Goal: Check status: Check status

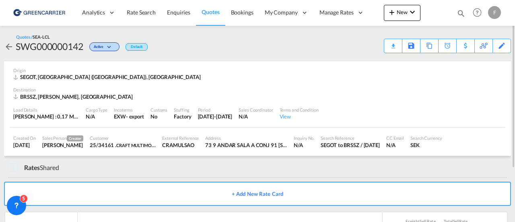
click at [212, 17] on link "Quotes" at bounding box center [210, 13] width 29 height 26
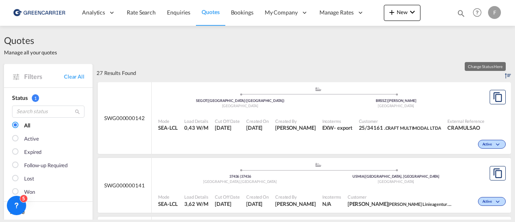
click at [483, 144] on span "Active" at bounding box center [489, 145] width 12 height 6
click at [394, 116] on div "Follow-up Required Lost" at bounding box center [257, 111] width 515 height 222
click at [272, 128] on div "Created On [DATE]" at bounding box center [257, 125] width 29 height 20
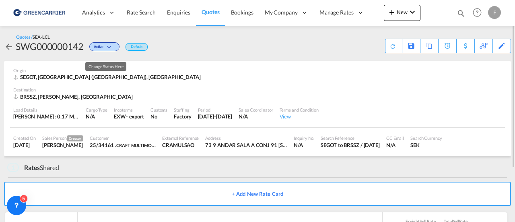
click at [112, 49] on md-icon "icon-chevron-down" at bounding box center [110, 47] width 10 height 4
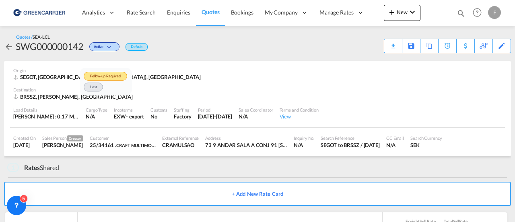
click at [220, 84] on div "Follow-up Required Lost" at bounding box center [257, 111] width 515 height 222
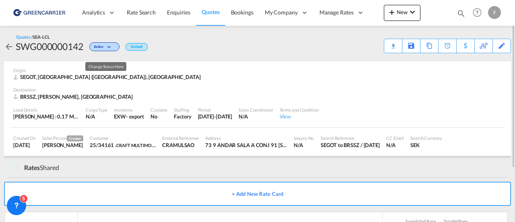
click at [104, 45] on span "Active" at bounding box center [100, 48] width 12 height 8
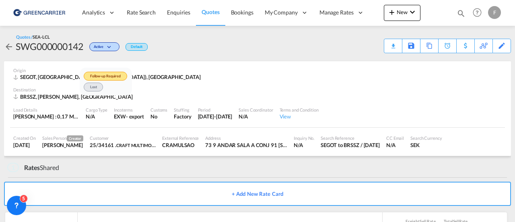
click at [101, 75] on span "Follow-up Required" at bounding box center [105, 76] width 43 height 9
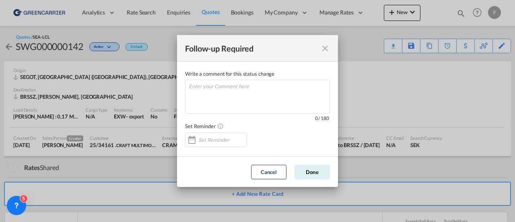
click at [325, 45] on md-icon "icon-close" at bounding box center [325, 48] width 10 height 10
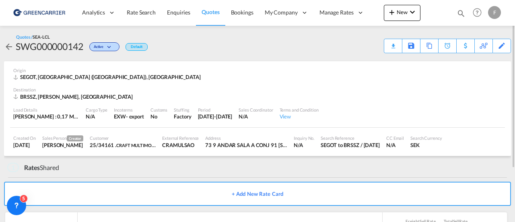
click at [207, 14] on span "Quotes" at bounding box center [211, 11] width 18 height 7
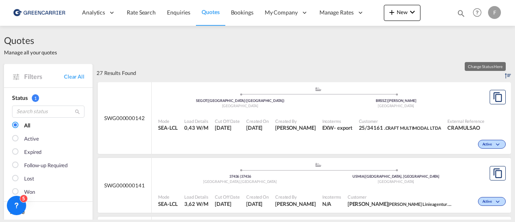
click at [484, 144] on span "Active" at bounding box center [489, 145] width 12 height 6
click at [327, 118] on div "Follow-up Required Lost" at bounding box center [257, 111] width 515 height 222
click at [487, 141] on div "Active" at bounding box center [492, 144] width 28 height 9
click at [487, 141] on div "Follow-up Required Lost" at bounding box center [257, 111] width 515 height 222
click at [485, 142] on span "Active" at bounding box center [489, 145] width 12 height 6
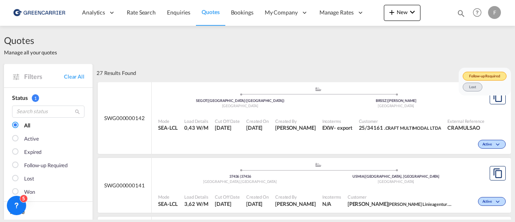
click at [130, 116] on div "Follow-up Required Lost" at bounding box center [257, 111] width 515 height 222
click at [184, 15] on span "Enquiries" at bounding box center [178, 12] width 23 height 7
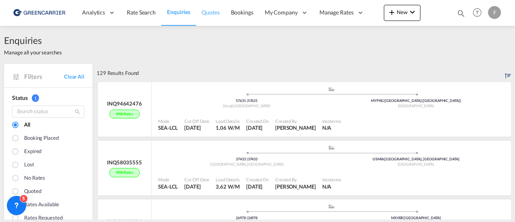
click at [244, 13] on span "Bookings" at bounding box center [242, 12] width 23 height 7
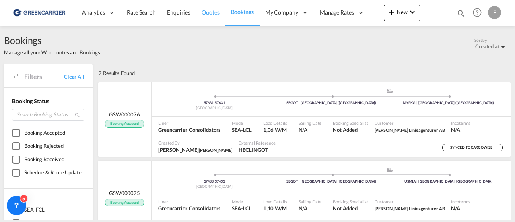
click at [211, 12] on span "Quotes" at bounding box center [211, 12] width 18 height 7
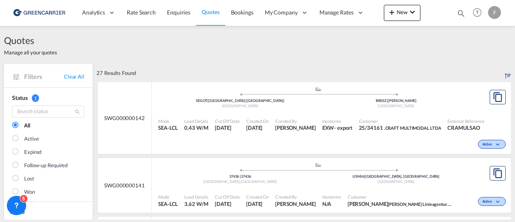
click at [483, 144] on span "Active" at bounding box center [489, 145] width 12 height 6
click at [328, 105] on div "Follow-up Required Lost" at bounding box center [257, 111] width 515 height 222
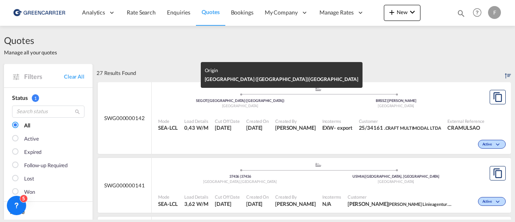
click at [274, 103] on div "[GEOGRAPHIC_DATA]" at bounding box center [240, 105] width 156 height 5
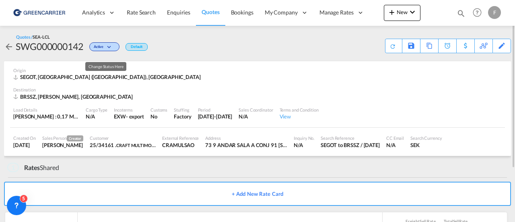
click at [118, 49] on div "Active" at bounding box center [104, 46] width 30 height 9
